Goal: Information Seeking & Learning: Learn about a topic

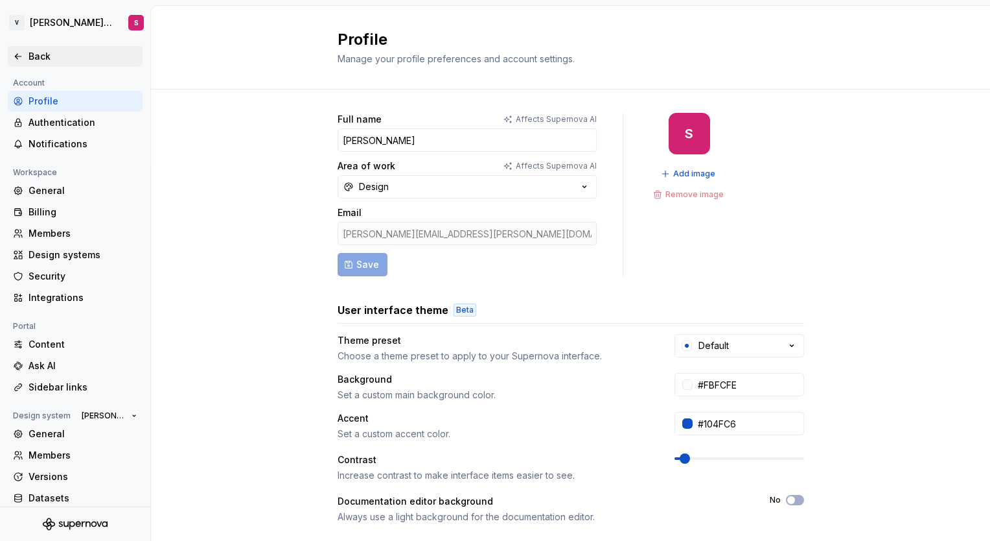
click at [31, 54] on div "Back" at bounding box center [83, 56] width 109 height 13
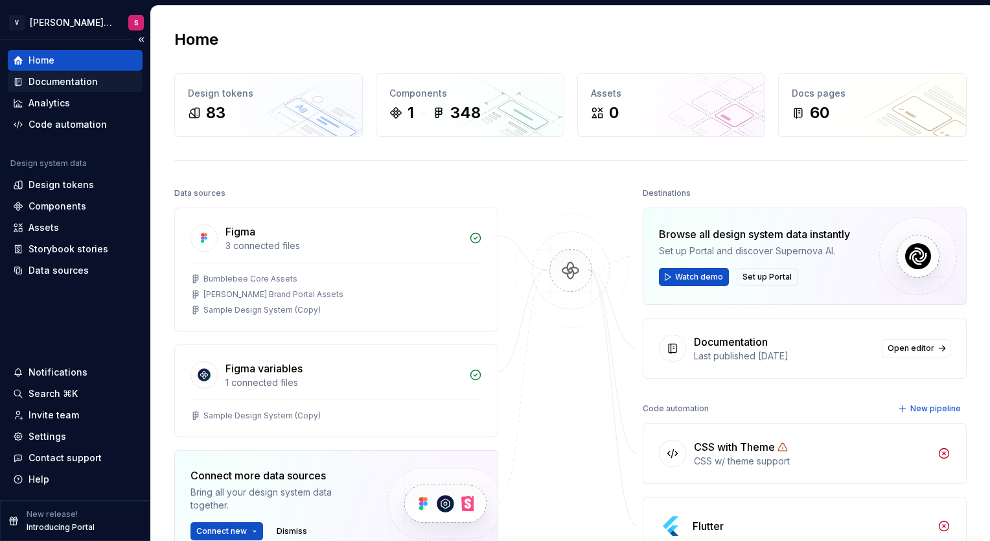
click at [43, 86] on div "Documentation" at bounding box center [63, 81] width 69 height 13
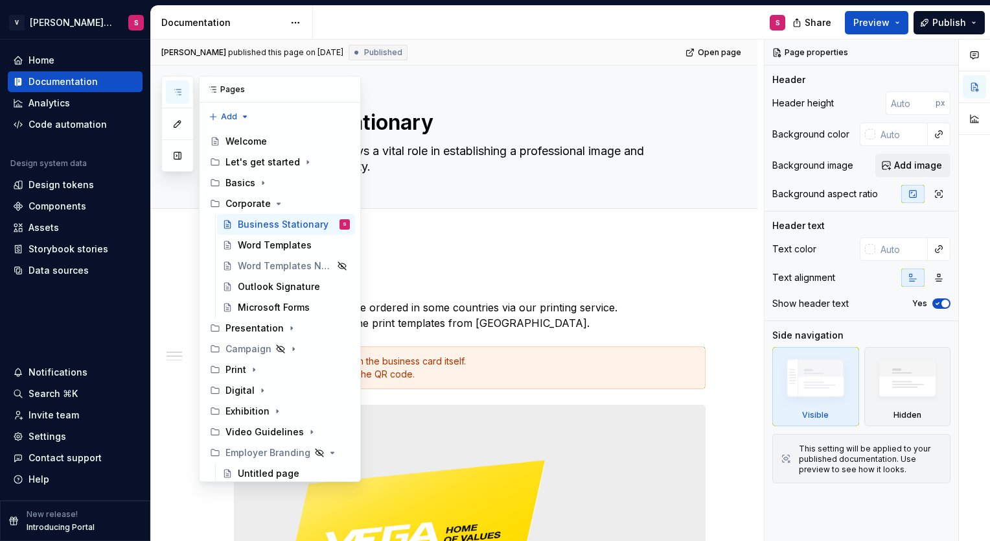
click at [178, 93] on icon "button" at bounding box center [177, 92] width 10 height 10
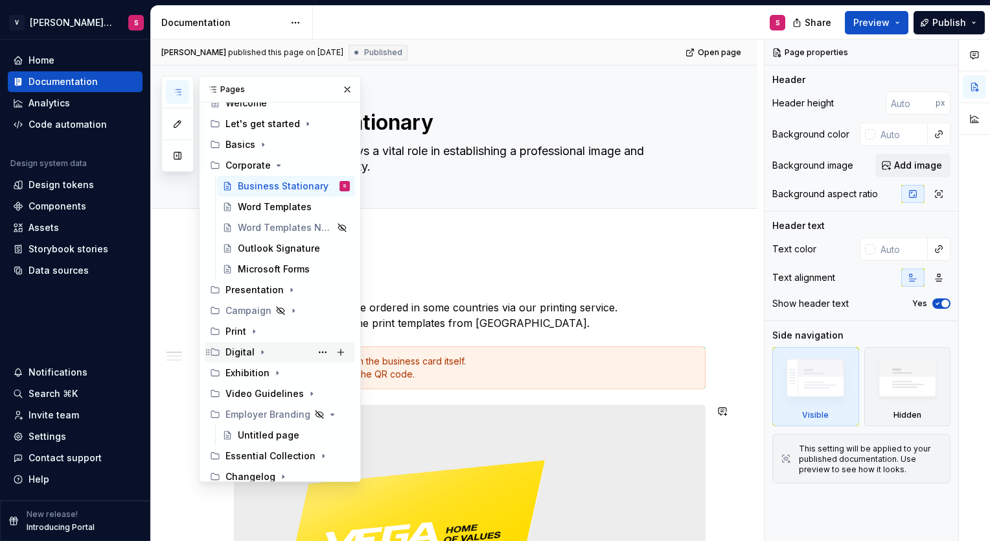
scroll to position [39, 0]
click at [258, 351] on icon "Page tree" at bounding box center [262, 351] width 10 height 10
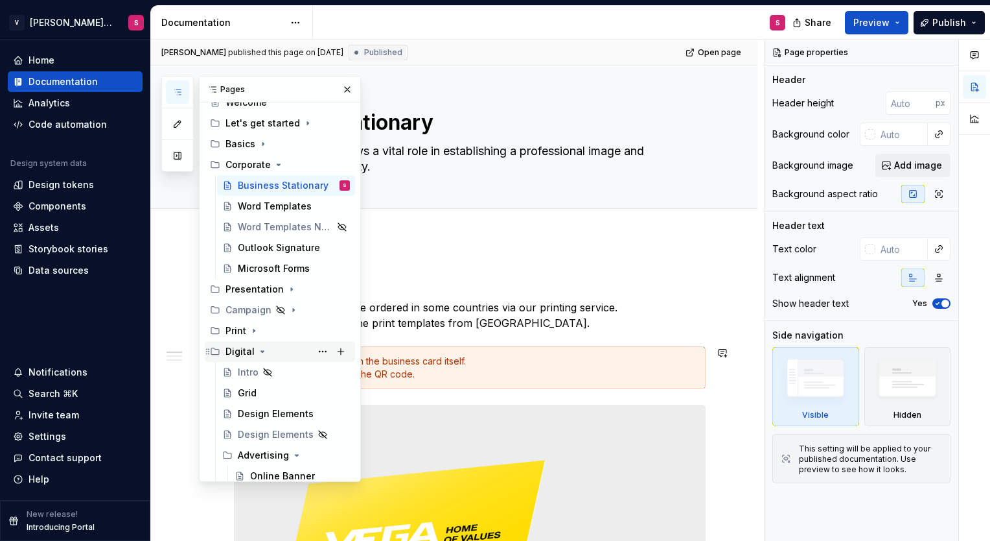
click at [258, 351] on icon "Page tree" at bounding box center [262, 351] width 10 height 10
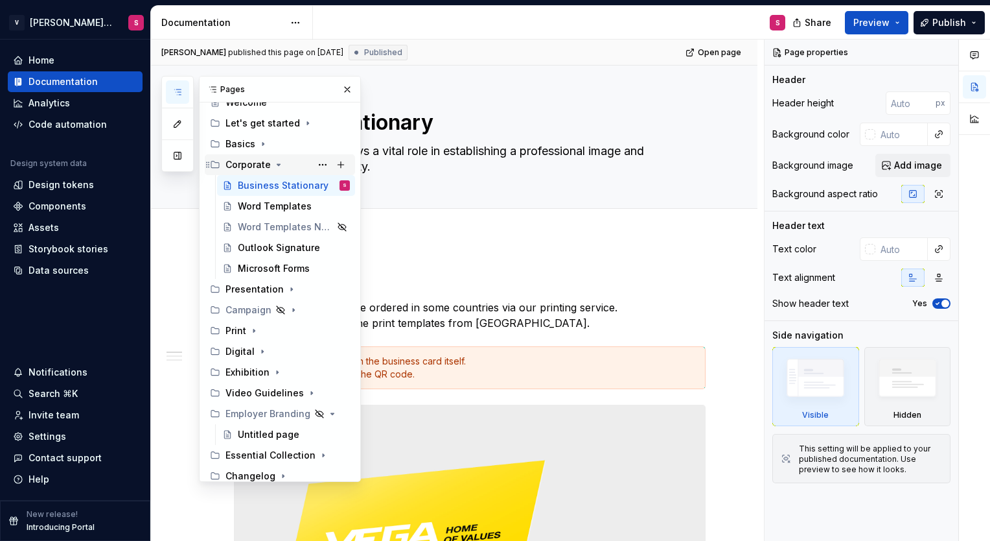
click at [275, 163] on icon "Page tree" at bounding box center [279, 164] width 10 height 10
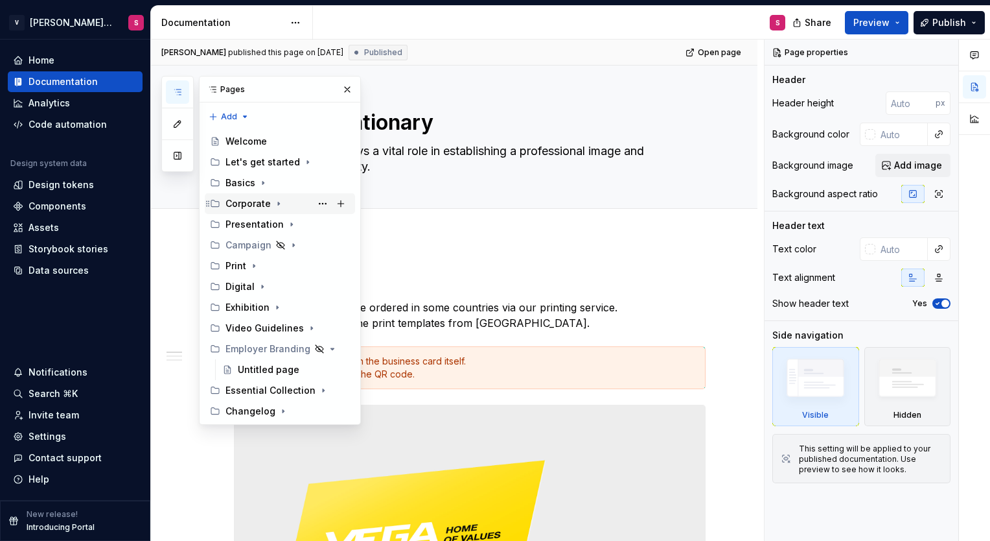
scroll to position [0, 0]
click at [303, 329] on icon "Page tree" at bounding box center [306, 328] width 10 height 10
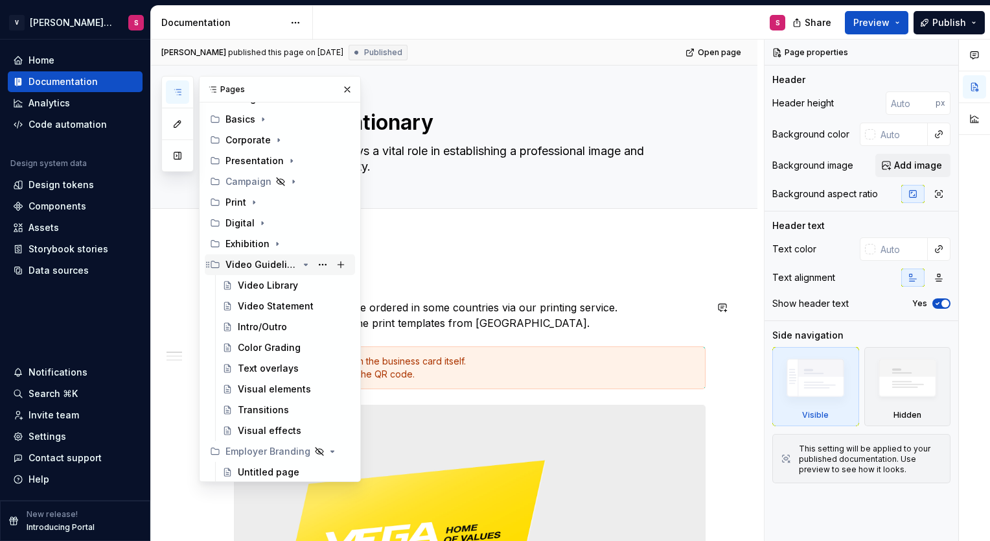
scroll to position [64, 0]
click at [255, 307] on div "Video Statement" at bounding box center [274, 305] width 73 height 13
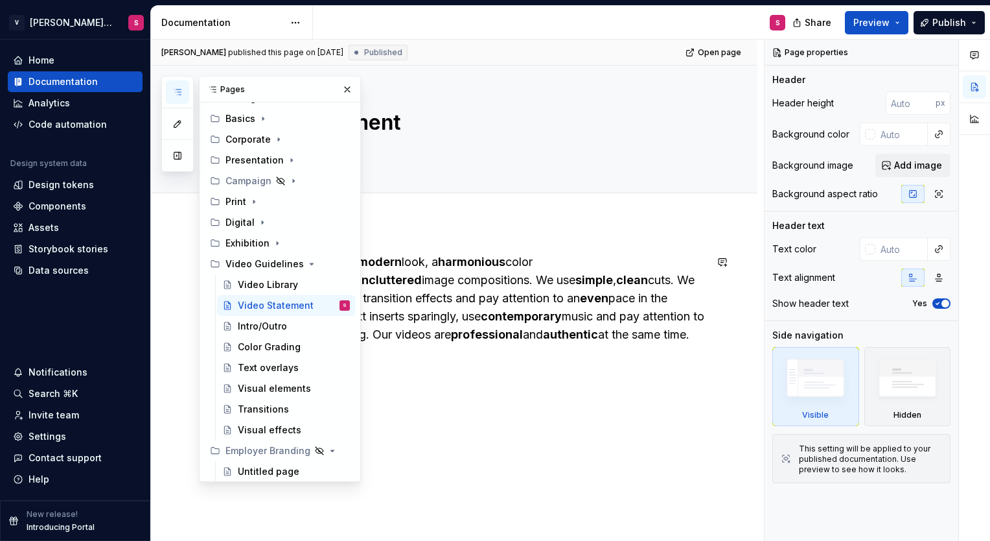
click at [429, 258] on div "Our videos have a modern look, a harmonious color scheme, clear and uncluttered…" at bounding box center [483, 298] width 445 height 91
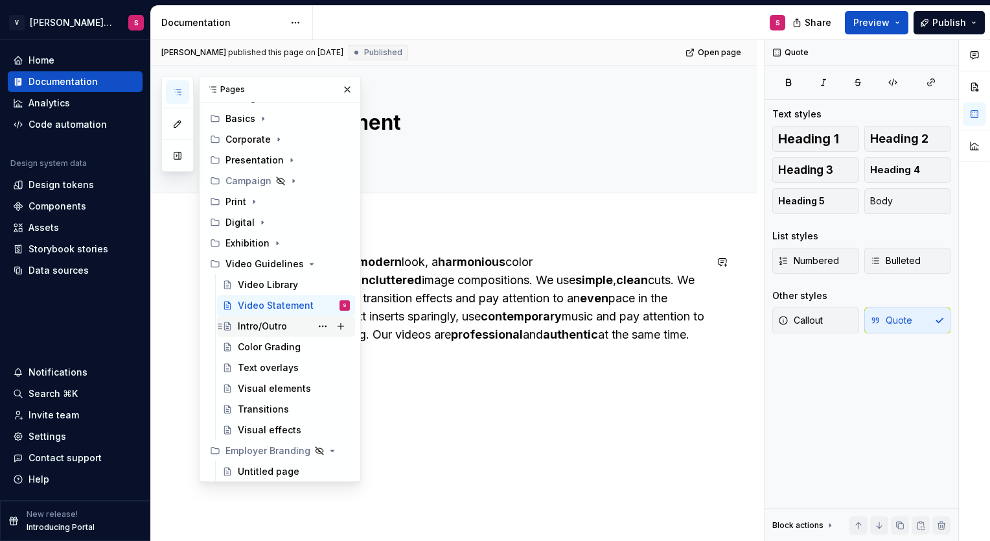
click at [279, 320] on div "Intro/Outro" at bounding box center [262, 326] width 49 height 13
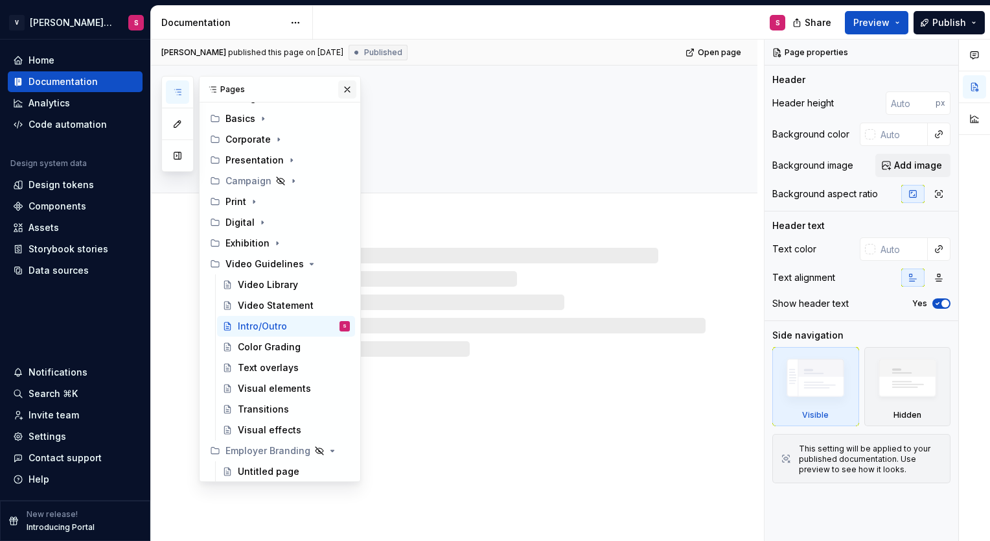
click at [339, 95] on button "button" at bounding box center [347, 89] width 18 height 18
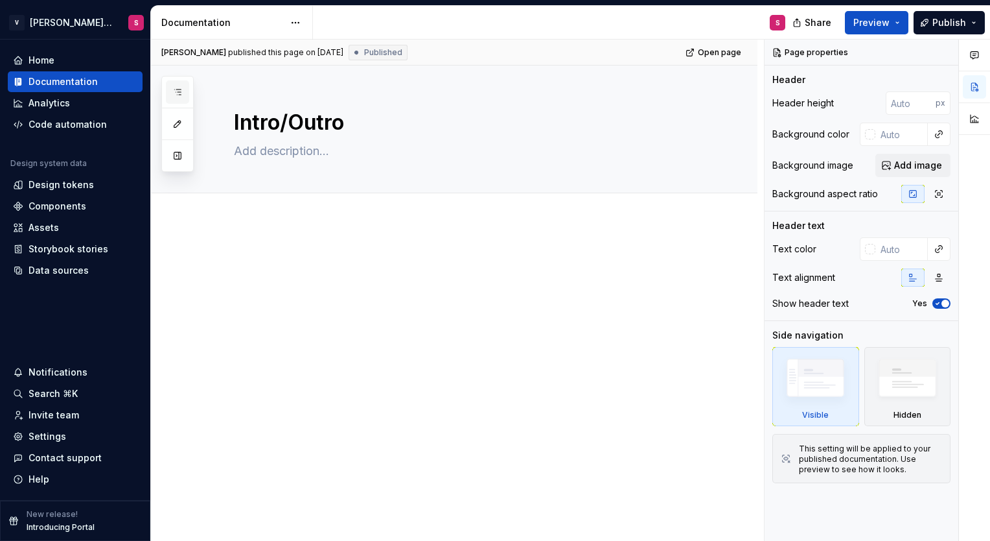
click at [173, 97] on button "button" at bounding box center [177, 91] width 23 height 23
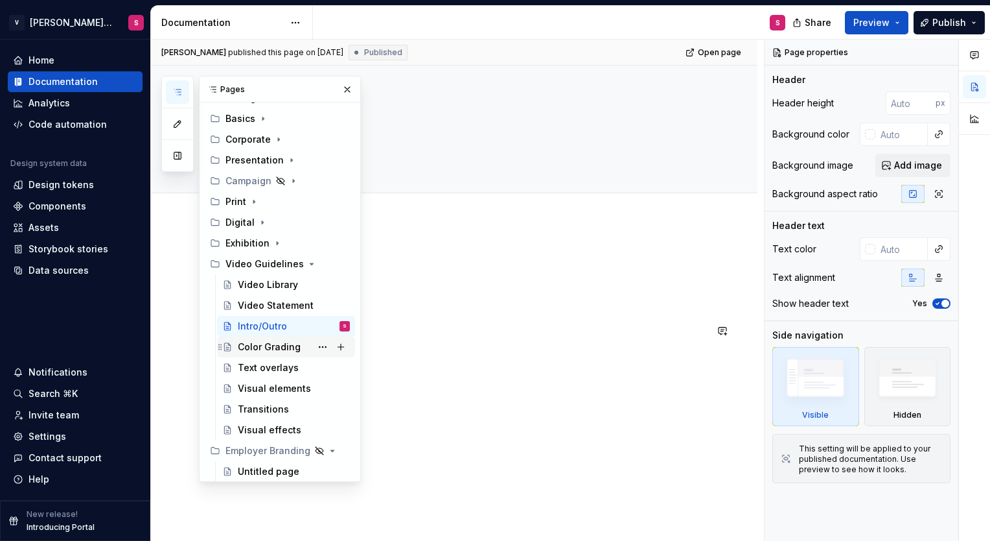
click at [287, 342] on div "Color Grading" at bounding box center [269, 346] width 63 height 13
click at [340, 88] on button "button" at bounding box center [347, 89] width 18 height 18
click at [181, 98] on button "button" at bounding box center [177, 91] width 23 height 23
click at [269, 370] on div "Text overlays" at bounding box center [268, 367] width 61 height 13
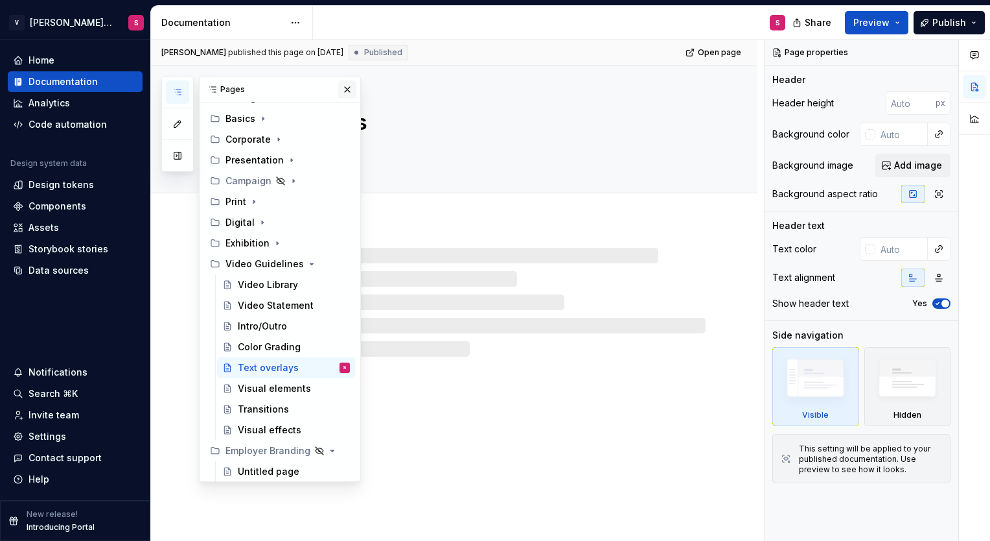
click at [340, 86] on button "button" at bounding box center [347, 89] width 18 height 18
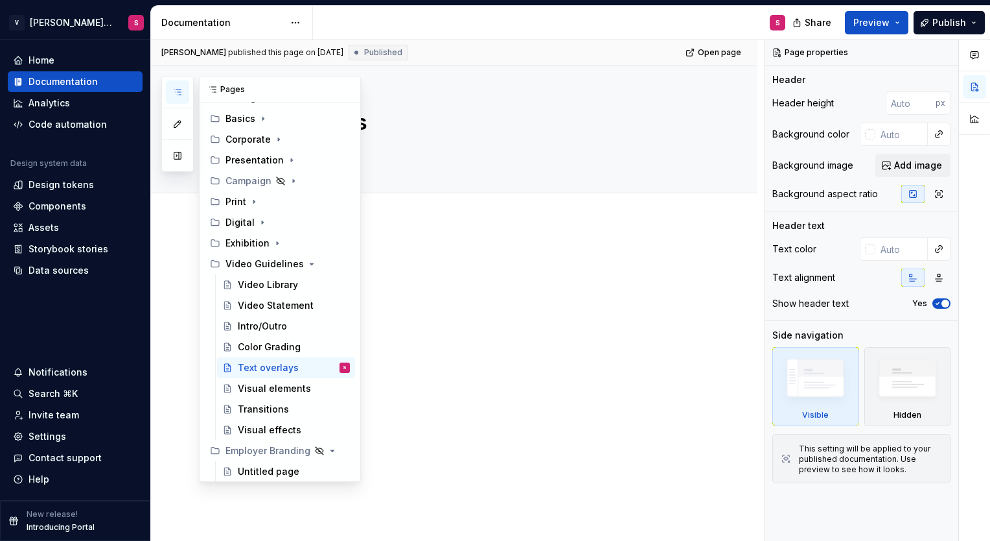
click at [177, 93] on icon "button" at bounding box center [177, 92] width 10 height 10
click at [260, 389] on div "Visual elements" at bounding box center [274, 388] width 73 height 13
click at [340, 93] on button "button" at bounding box center [347, 89] width 18 height 18
click at [176, 93] on icon "button" at bounding box center [177, 92] width 10 height 10
click at [261, 413] on div "Transitions" at bounding box center [263, 408] width 51 height 13
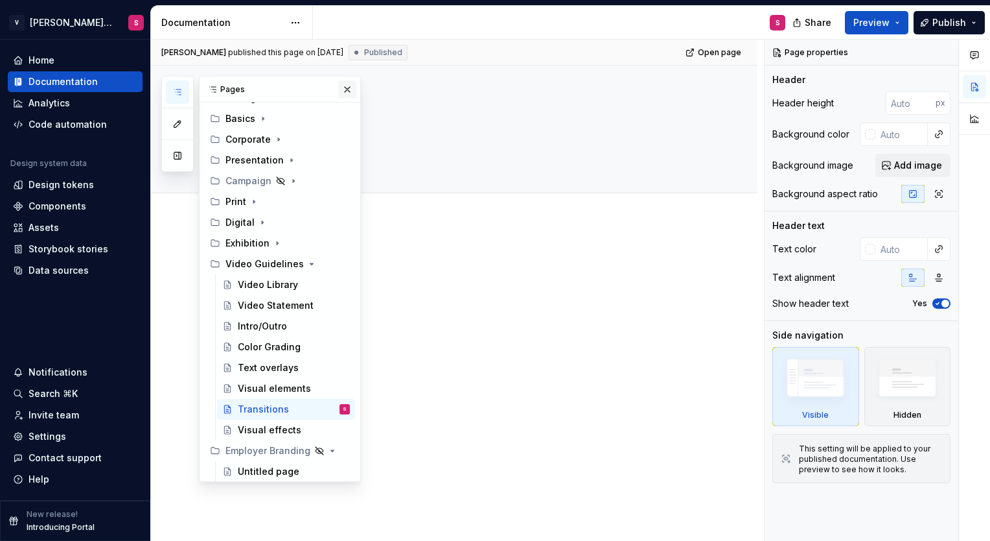
click at [338, 93] on button "button" at bounding box center [347, 89] width 18 height 18
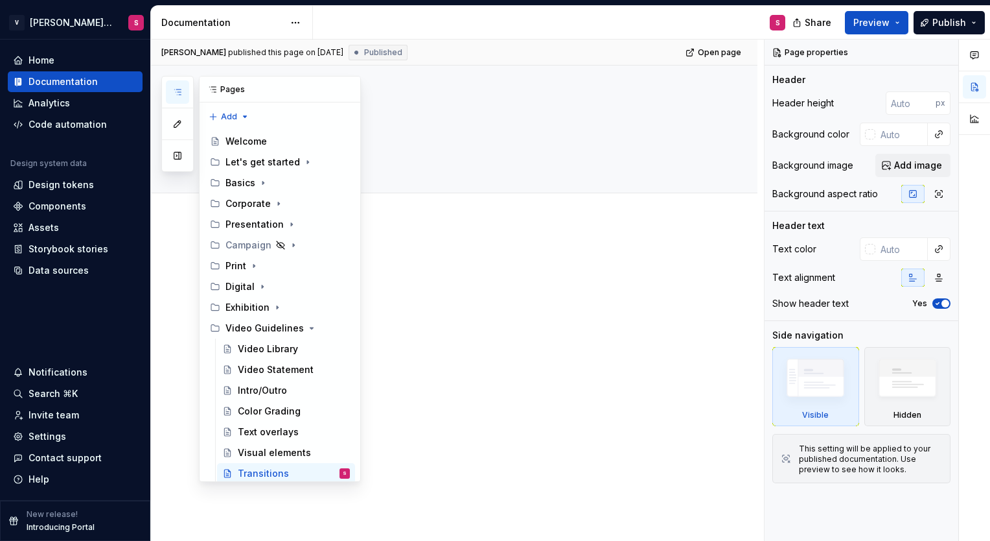
click at [180, 88] on icon "button" at bounding box center [177, 92] width 10 height 10
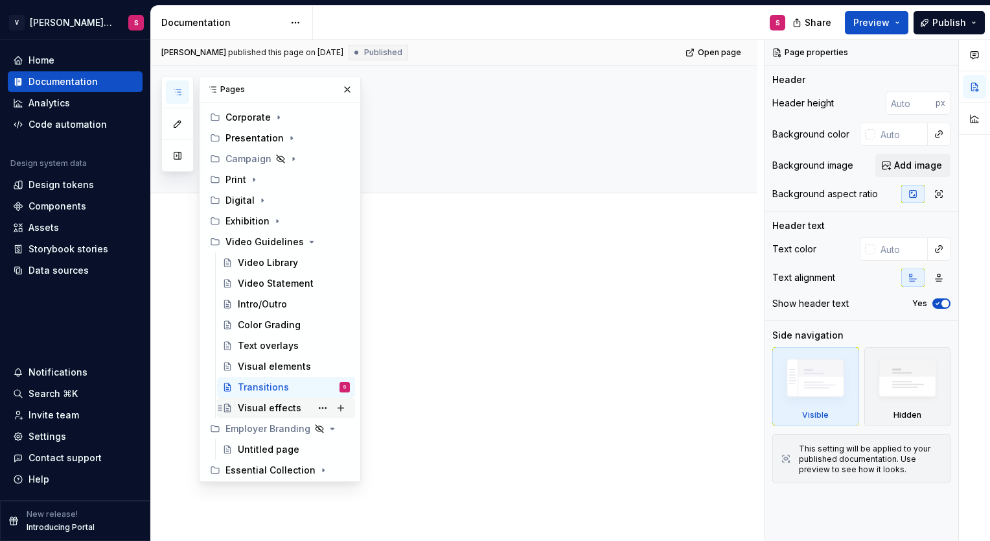
click at [256, 408] on div "Visual effects" at bounding box center [270, 407] width 64 height 13
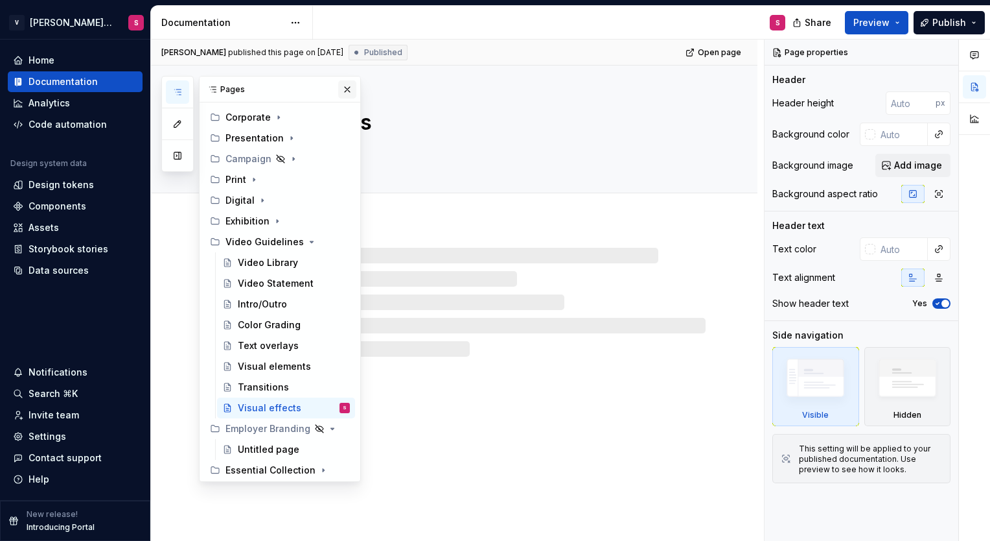
click at [338, 88] on button "button" at bounding box center [347, 89] width 18 height 18
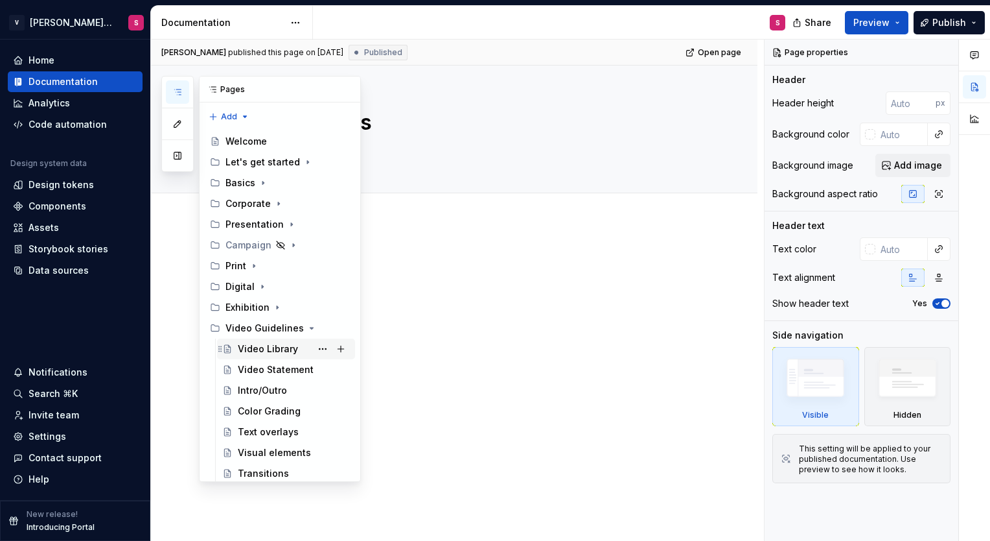
click at [254, 346] on div "Video Library" at bounding box center [268, 348] width 60 height 13
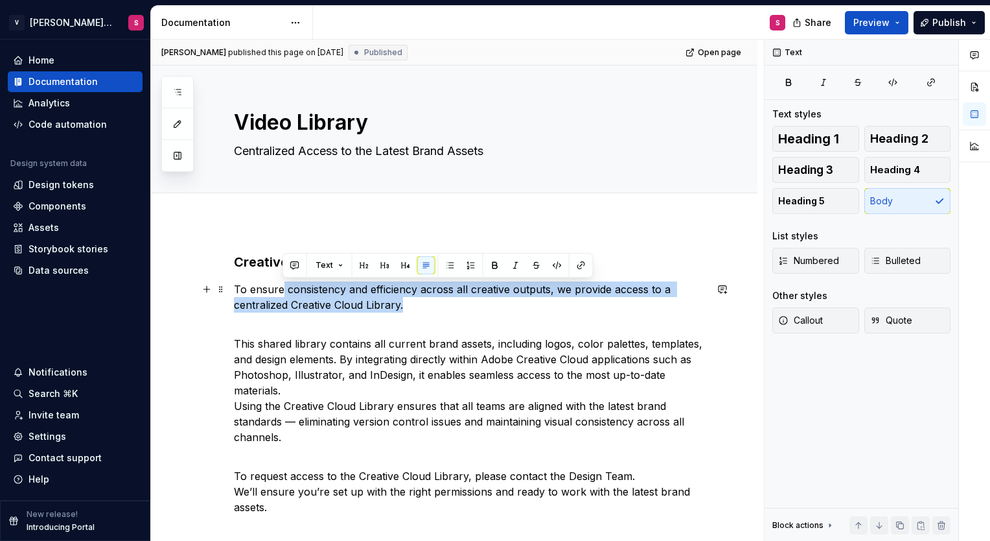
drag, startPoint x: 283, startPoint y: 281, endPoint x: 408, endPoint y: 308, distance: 128.5
click at [408, 308] on p "To ensure consistency and efficiency across all creative outputs, we provide ac…" at bounding box center [470, 296] width 472 height 31
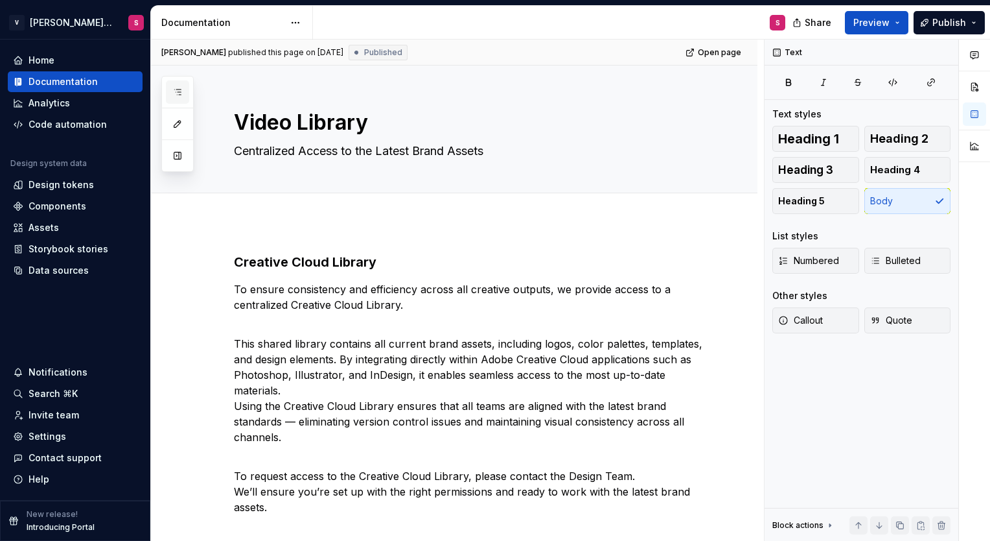
click at [182, 87] on icon "button" at bounding box center [177, 92] width 10 height 10
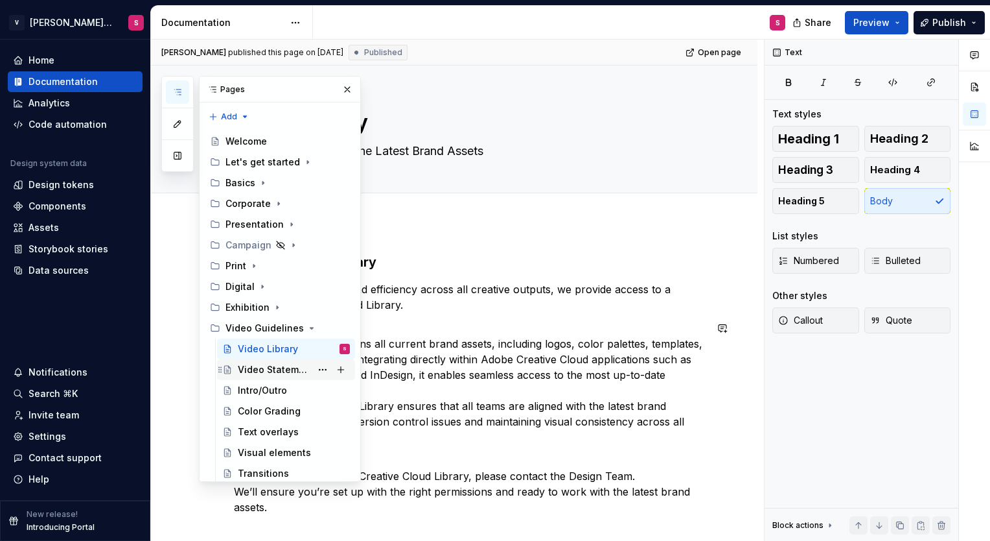
click at [269, 375] on div "Video Statement" at bounding box center [274, 369] width 73 height 13
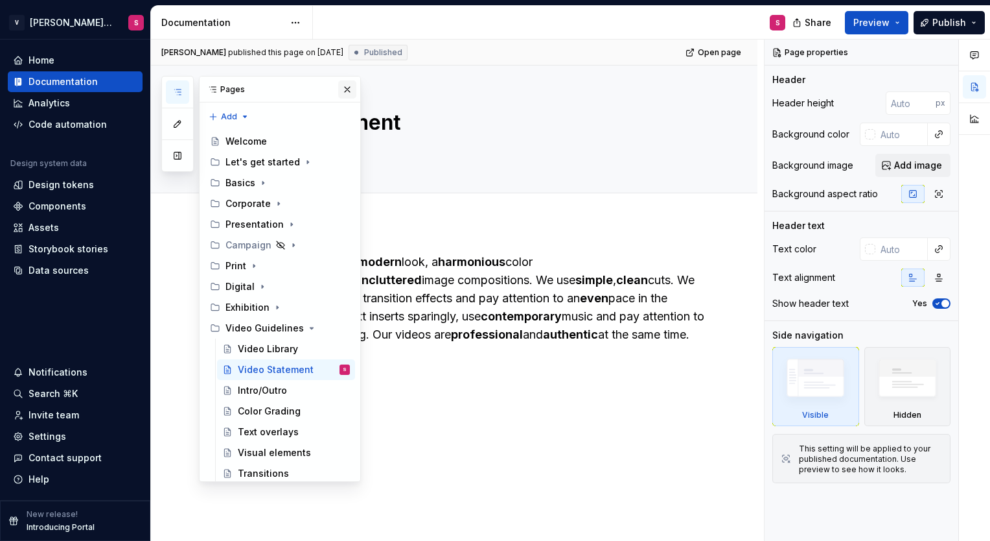
click at [338, 87] on button "button" at bounding box center [347, 89] width 18 height 18
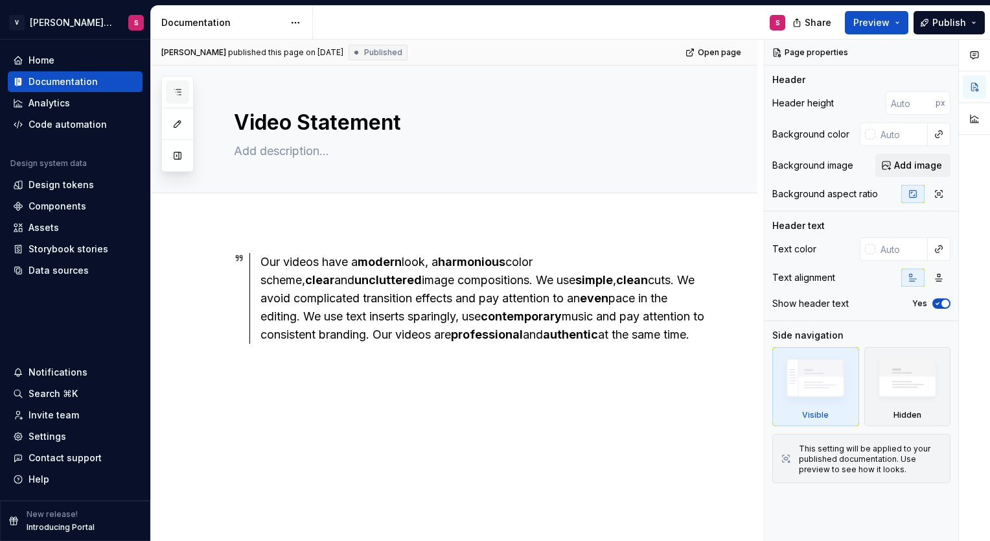
click at [180, 95] on icon "button" at bounding box center [177, 92] width 10 height 10
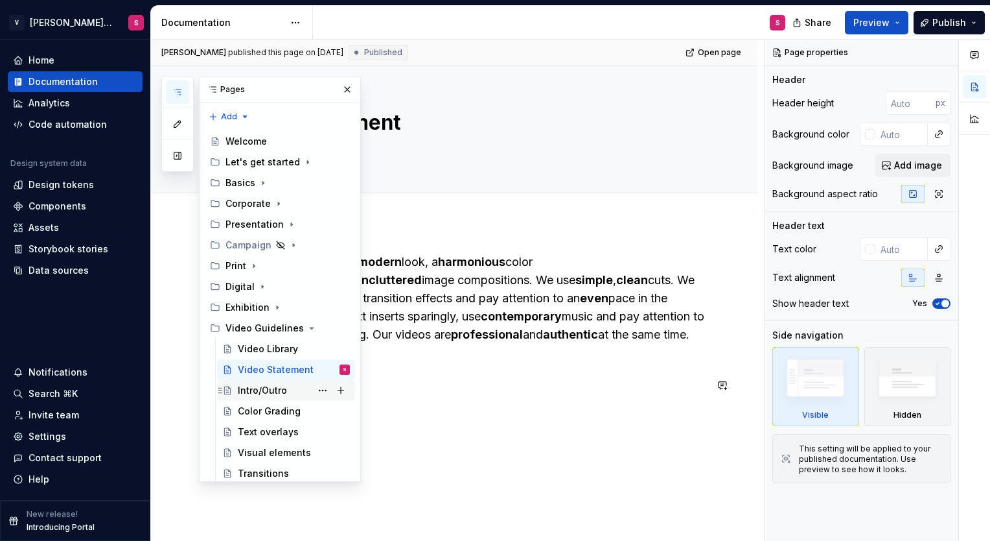
click at [249, 387] on div "Intro/Outro" at bounding box center [262, 390] width 49 height 13
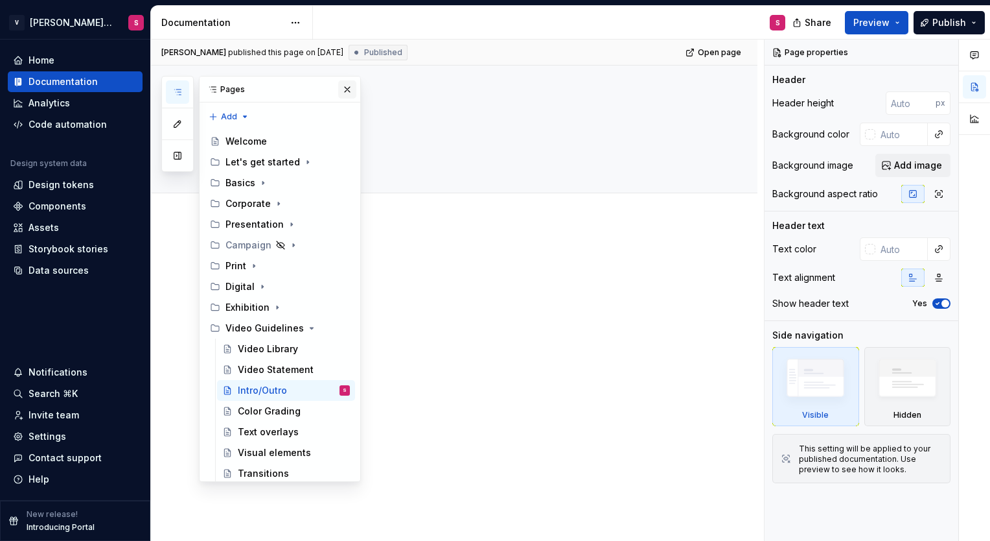
click at [338, 91] on button "button" at bounding box center [347, 89] width 18 height 18
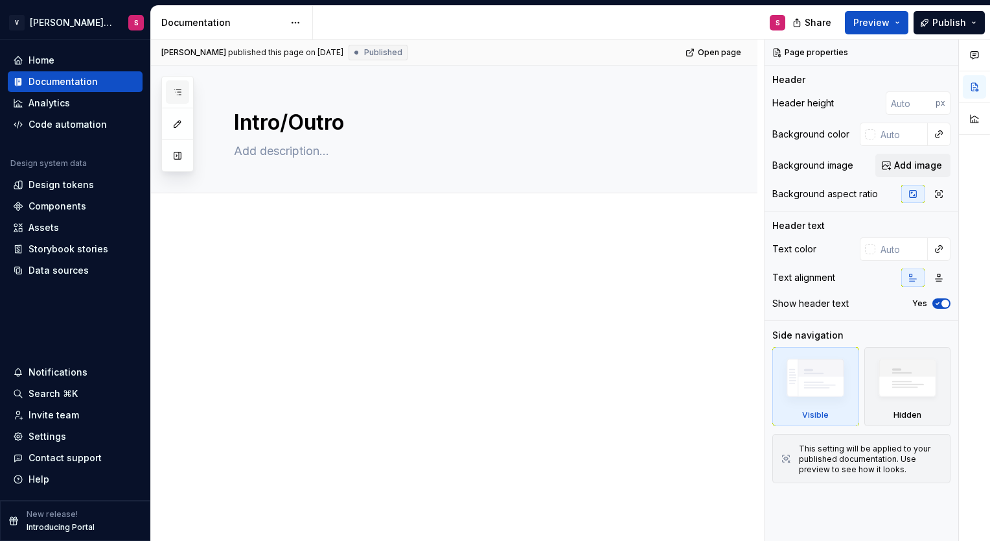
click at [184, 100] on button "button" at bounding box center [177, 91] width 23 height 23
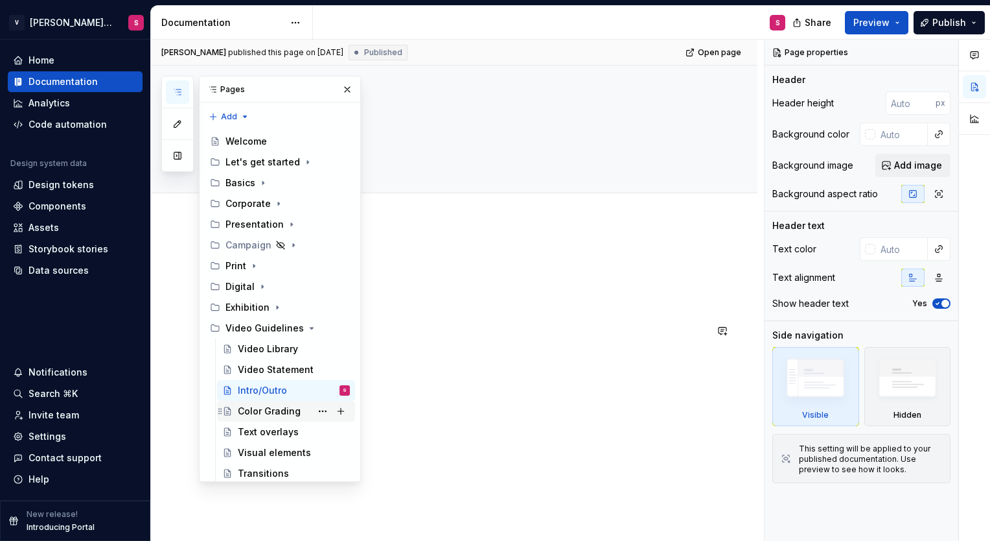
click at [242, 417] on div "Color Grading" at bounding box center [294, 411] width 112 height 18
click at [338, 89] on button "button" at bounding box center [347, 89] width 18 height 18
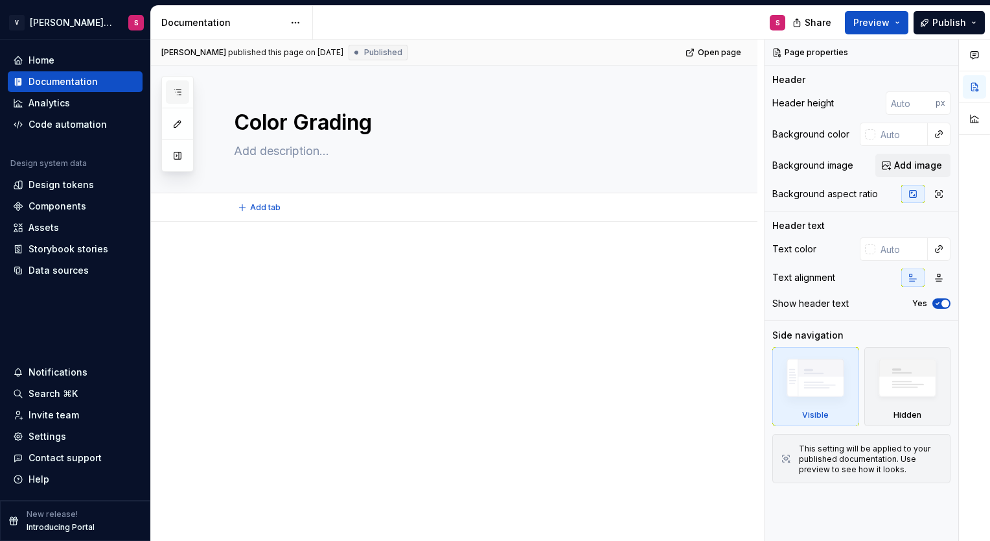
click at [181, 86] on button "button" at bounding box center [177, 91] width 23 height 23
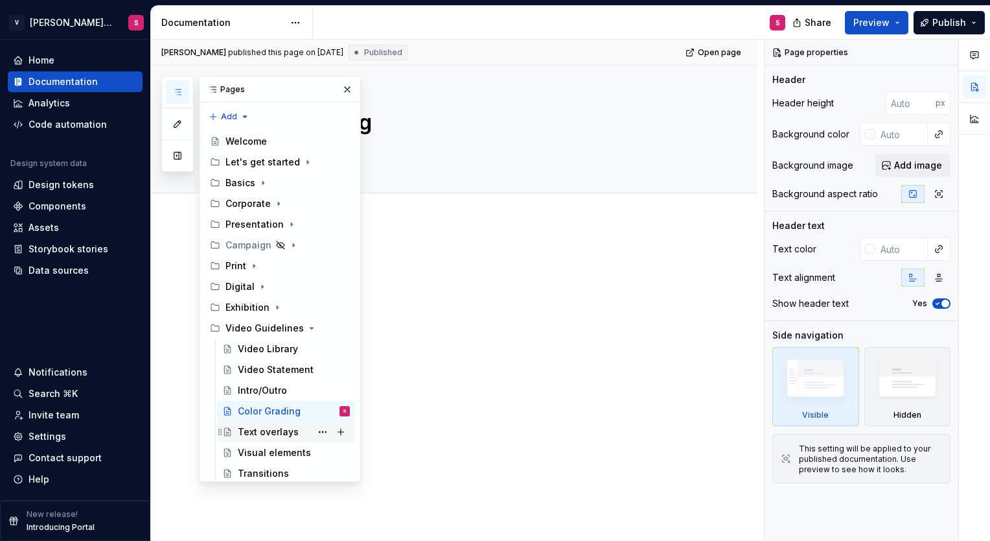
click at [258, 431] on div "Text overlays" at bounding box center [268, 431] width 61 height 13
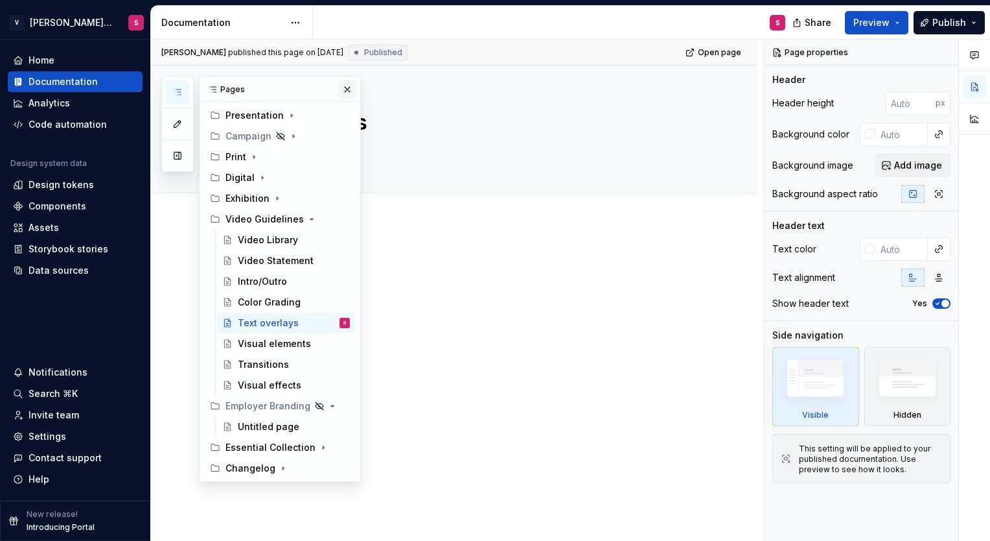
click at [342, 91] on button "button" at bounding box center [347, 89] width 18 height 18
click at [174, 95] on icon "button" at bounding box center [177, 92] width 10 height 10
click at [251, 342] on div "Visual elements" at bounding box center [274, 343] width 73 height 13
click at [342, 94] on button "button" at bounding box center [347, 89] width 18 height 18
click at [179, 88] on icon "button" at bounding box center [177, 92] width 10 height 10
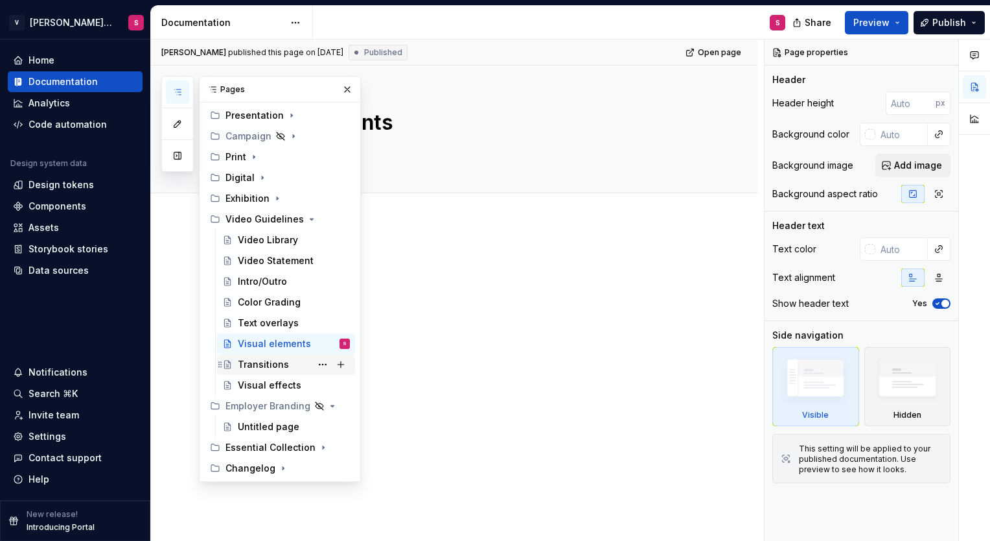
click at [281, 363] on div "Transitions" at bounding box center [263, 364] width 51 height 13
click at [338, 92] on button "button" at bounding box center [347, 89] width 18 height 18
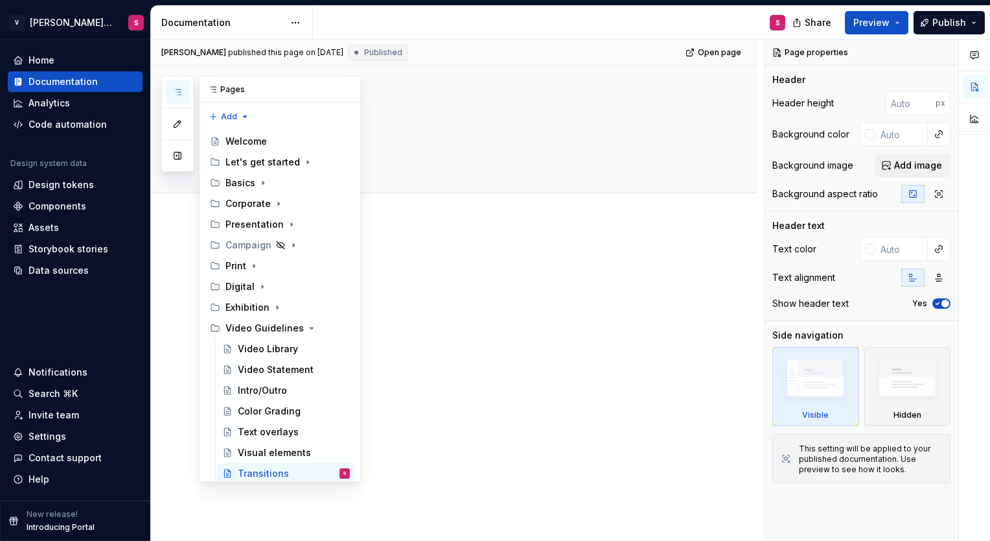
click at [175, 97] on button "button" at bounding box center [177, 91] width 23 height 23
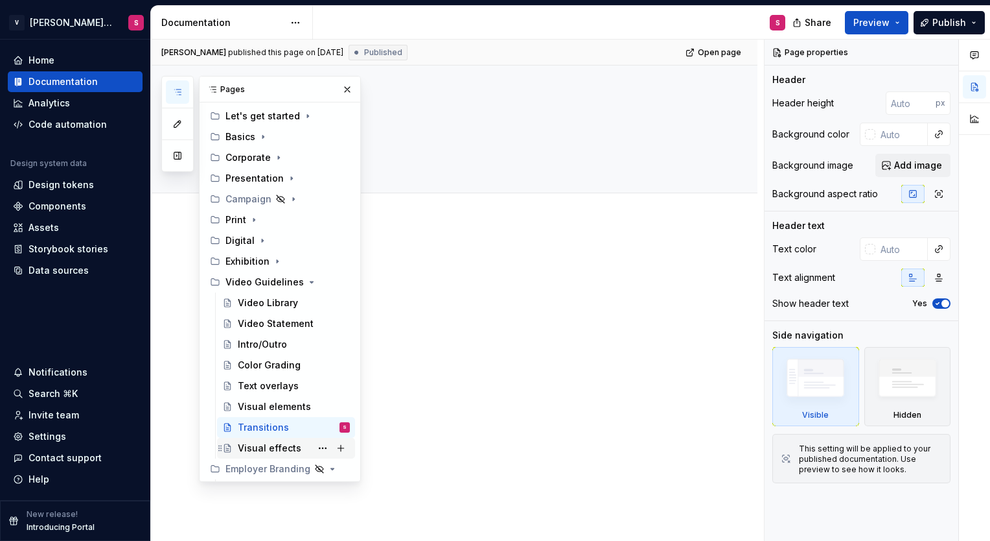
click at [250, 444] on div "Visual effects" at bounding box center [270, 447] width 64 height 13
click at [338, 89] on button "button" at bounding box center [347, 89] width 18 height 18
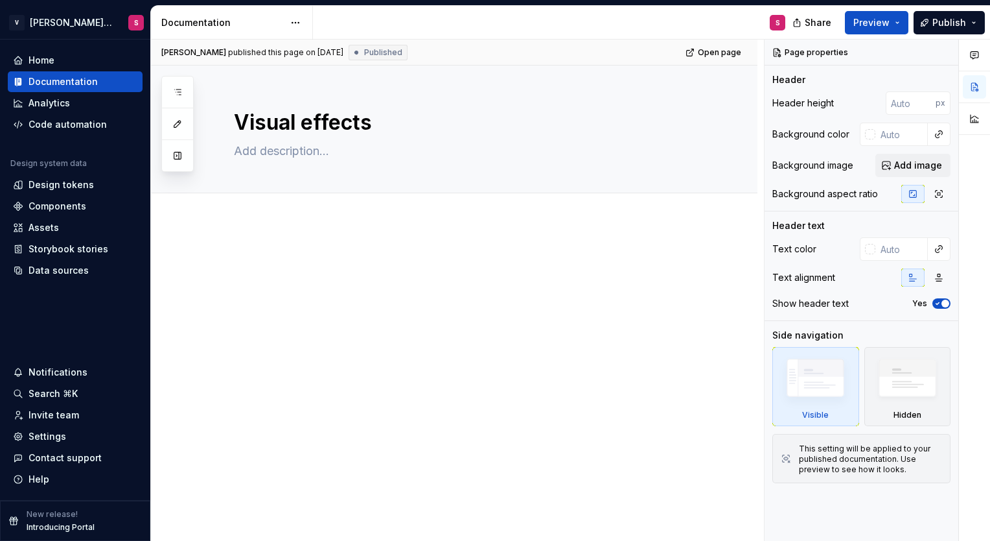
type textarea "*"
